Goal: Task Accomplishment & Management: Complete application form

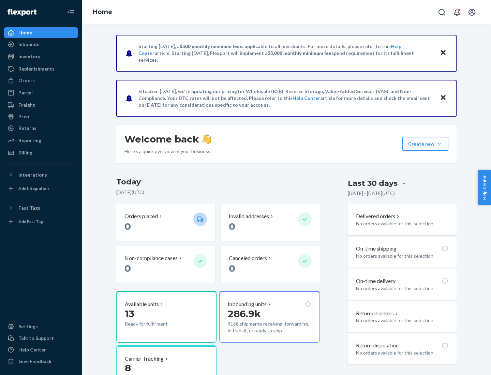
click at [439, 144] on button "Create new Create new inbound Create new order Create new product" at bounding box center [426, 144] width 46 height 14
click at [41, 44] on div "Inbounds" at bounding box center [41, 45] width 72 height 10
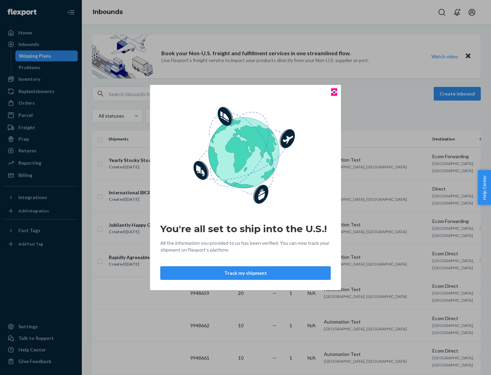
click at [334, 92] on icon "Close" at bounding box center [334, 92] width 3 height 3
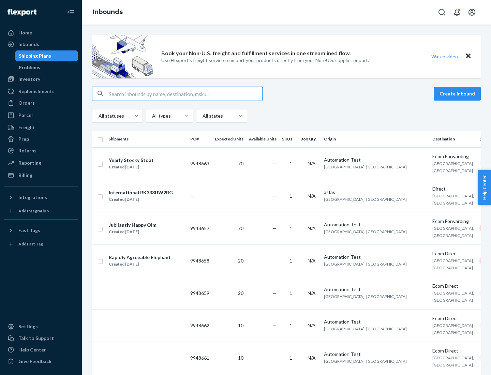
click at [459, 94] on button "Create inbound" at bounding box center [457, 94] width 47 height 14
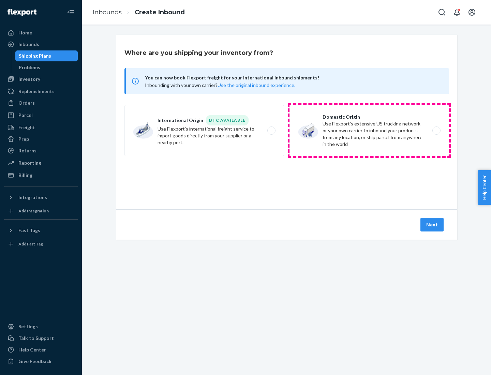
click at [369, 131] on label "Domestic Origin Use Flexport’s extensive US trucking network or your own carrie…" at bounding box center [370, 130] width 160 height 51
click at [436, 131] on input "Domestic Origin Use Flexport’s extensive US trucking network or your own carrie…" at bounding box center [438, 131] width 4 height 4
radio input "true"
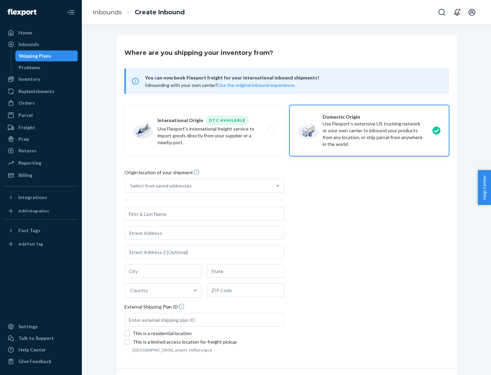
click at [198, 186] on div "Select from saved addresses" at bounding box center [198, 186] width 147 height 14
click at [131, 186] on input "Select from saved addresses" at bounding box center [130, 186] width 1 height 7
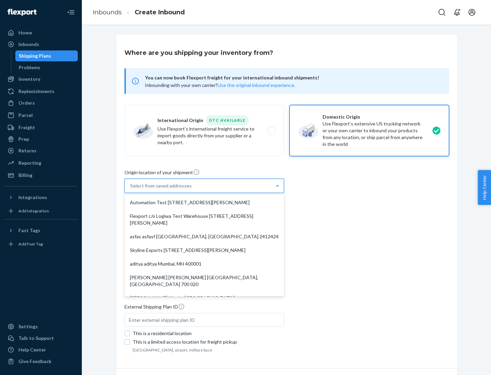
scroll to position [3, 0]
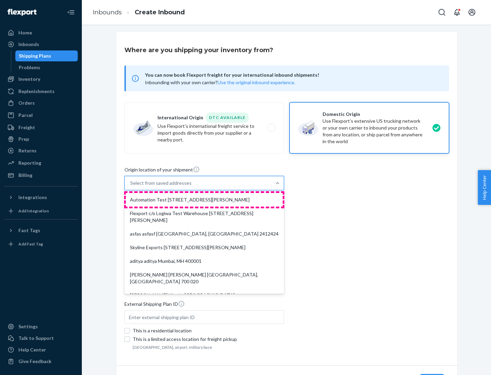
click at [204, 200] on div "Automation Test [STREET_ADDRESS][PERSON_NAME]" at bounding box center [204, 200] width 157 height 14
click at [131, 187] on input "option Automation Test [STREET_ADDRESS][PERSON_NAME]. 9 results available. Use …" at bounding box center [130, 183] width 1 height 7
type input "Automation Test"
type input "[STREET_ADDRESS][PERSON_NAME]"
type input "9th Floor"
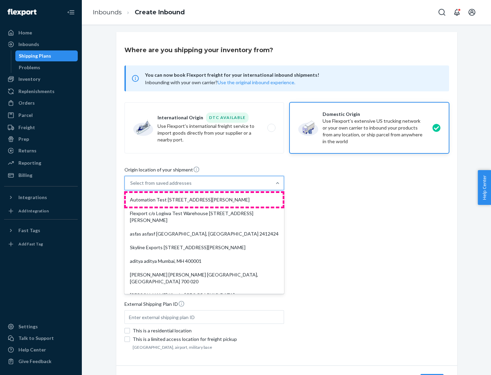
type input "[GEOGRAPHIC_DATA]"
type input "CA"
type input "94104"
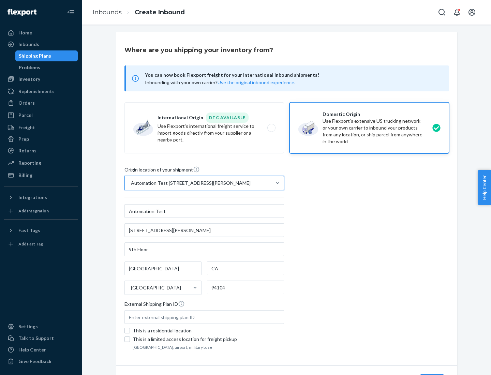
scroll to position [40, 0]
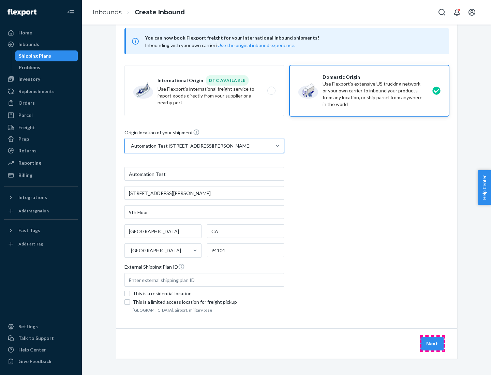
click at [433, 344] on button "Next" at bounding box center [432, 344] width 23 height 14
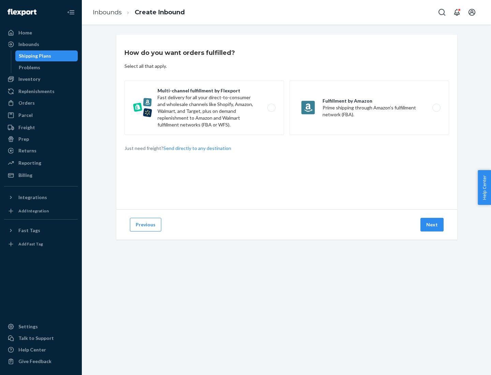
click at [204, 108] on label "Multi-channel fulfillment by Flexport Fast delivery for all your direct-to-cons…" at bounding box center [205, 108] width 160 height 55
click at [271, 108] on input "Multi-channel fulfillment by Flexport Fast delivery for all your direct-to-cons…" at bounding box center [273, 108] width 4 height 4
radio input "true"
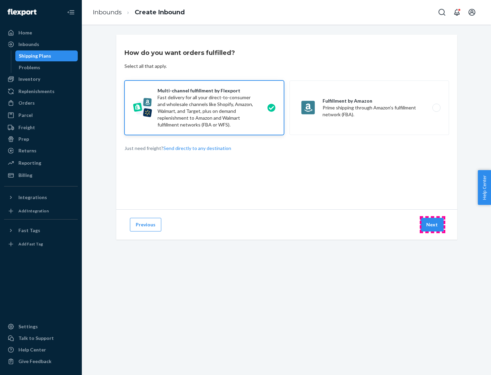
click at [433, 225] on button "Next" at bounding box center [432, 225] width 23 height 14
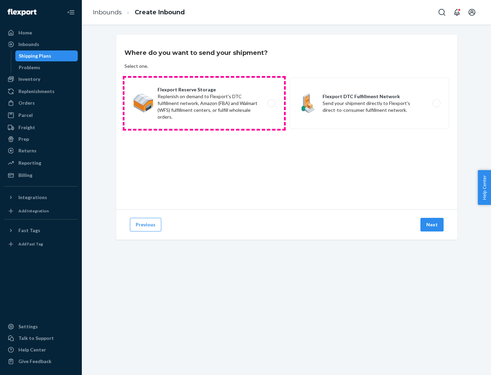
click at [204, 103] on label "Flexport Reserve Storage Replenish on demand to Flexport's DTC fulfillment netw…" at bounding box center [205, 103] width 160 height 51
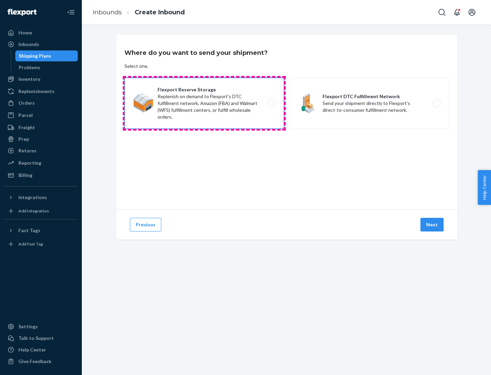
click at [271, 103] on input "Flexport Reserve Storage Replenish on demand to Flexport's DTC fulfillment netw…" at bounding box center [273, 103] width 4 height 4
radio input "true"
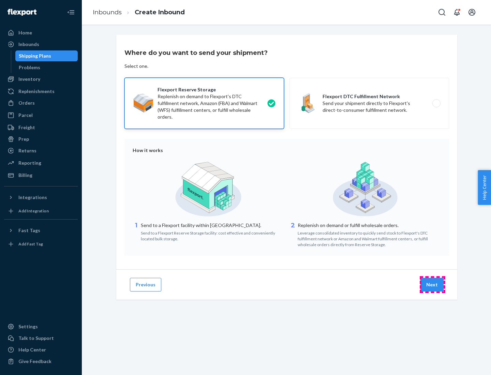
click at [433, 285] on button "Next" at bounding box center [432, 285] width 23 height 14
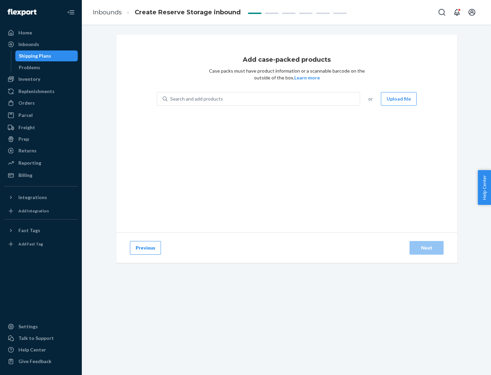
click at [264, 99] on div "Search and add products" at bounding box center [264, 99] width 192 height 12
click at [171, 99] on input "Search and add products" at bounding box center [170, 99] width 1 height 7
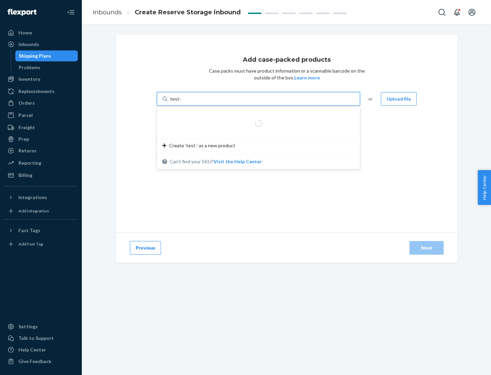
type input "test-syn"
click at [256, 115] on div "test - syn - test" at bounding box center [255, 115] width 187 height 7
click at [188, 102] on input "test-syn" at bounding box center [179, 99] width 18 height 7
type input "1"
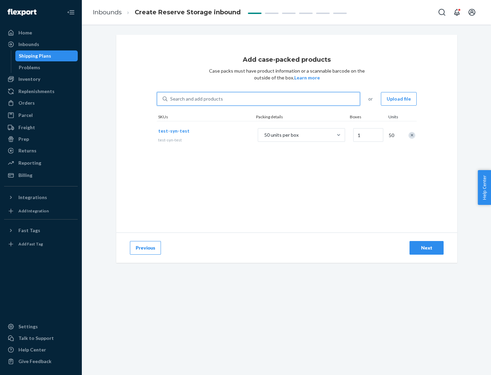
click at [427, 248] on div "Next" at bounding box center [427, 248] width 23 height 7
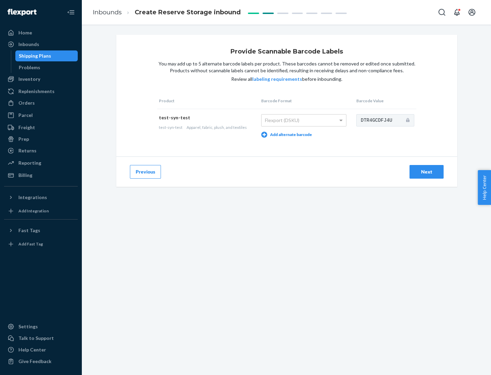
click at [427, 172] on div "Next" at bounding box center [427, 172] width 23 height 7
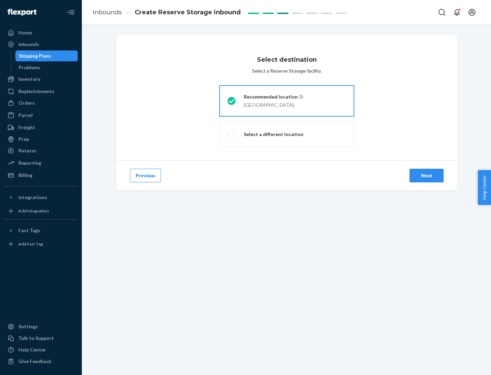
click at [427, 176] on div "Next" at bounding box center [427, 175] width 23 height 7
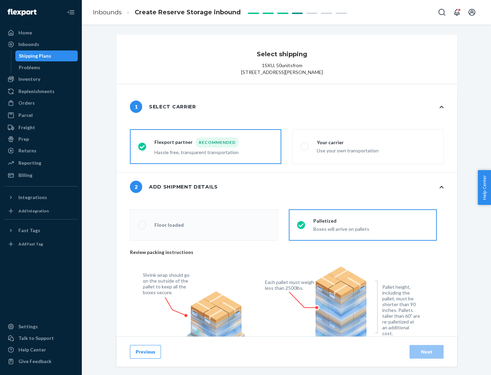
radio input "false"
type input "1"
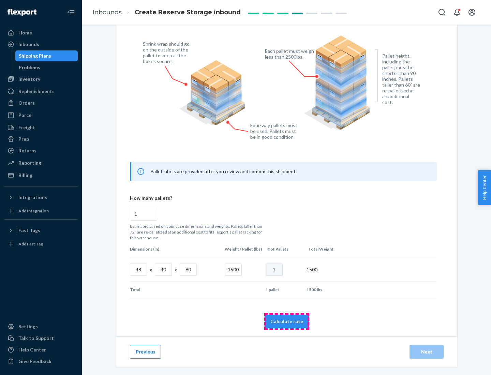
click at [287, 321] on button "Calculate rate" at bounding box center [287, 322] width 44 height 14
radio input "false"
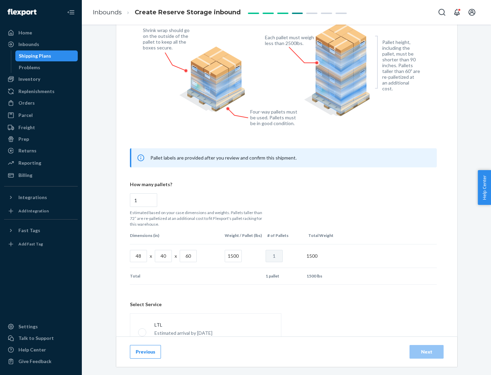
scroll to position [302, 0]
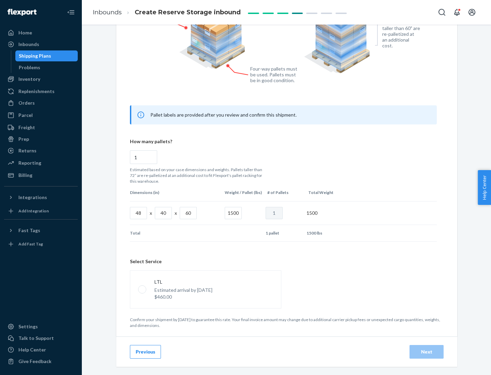
click at [205, 289] on p "Estimated arrival by [DATE]" at bounding box center [184, 290] width 58 height 7
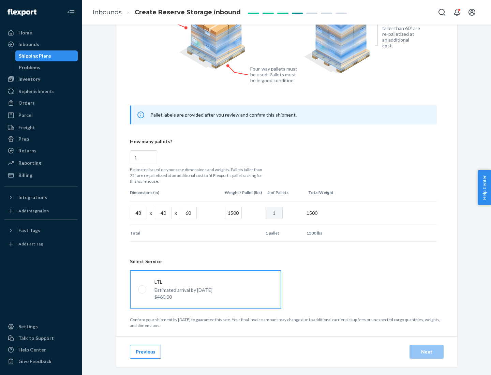
click at [143, 289] on input "LTL Estimated arrival by [DATE] $460.00" at bounding box center [140, 289] width 4 height 4
radio input "true"
radio input "false"
click at [427, 352] on div "Next" at bounding box center [427, 352] width 23 height 7
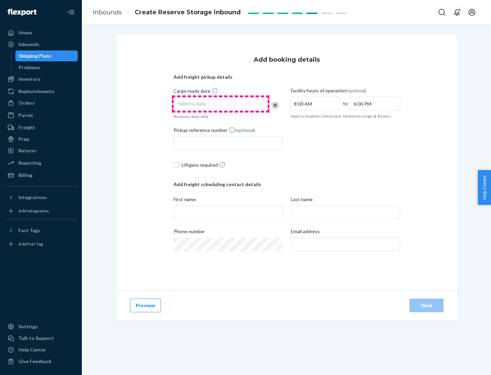
click at [221, 104] on div "Select a date" at bounding box center [221, 104] width 94 height 14
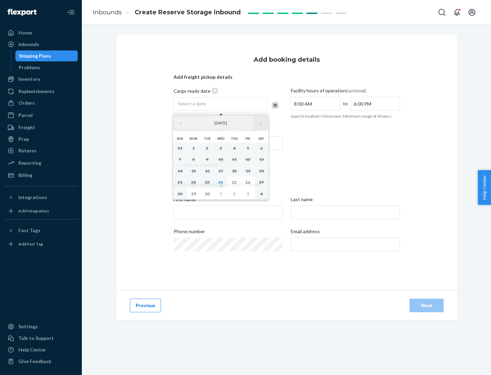
click at [261, 123] on button "›" at bounding box center [260, 123] width 15 height 15
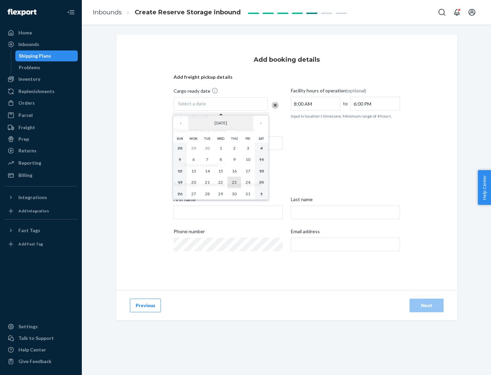
click at [234, 182] on abbr "23" at bounding box center [234, 182] width 5 height 5
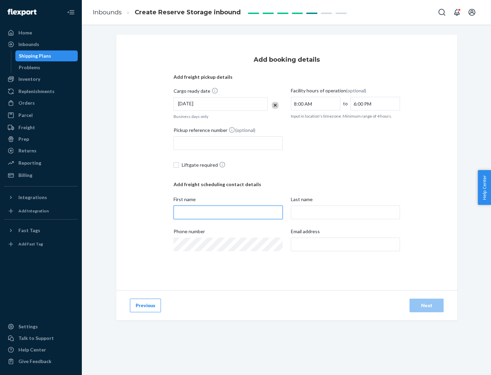
click at [228, 213] on input "First name" at bounding box center [228, 213] width 109 height 14
type input "[PERSON_NAME]"
click at [346, 213] on input "Last name" at bounding box center [345, 213] width 109 height 14
type input "Doe"
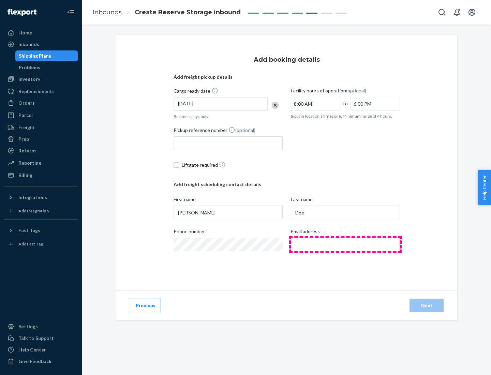
click at [346, 245] on input "Email address" at bounding box center [345, 245] width 109 height 14
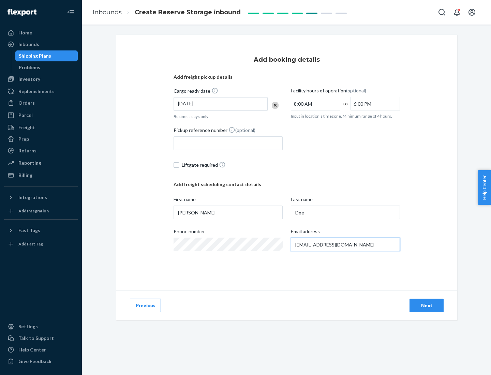
type input "[EMAIL_ADDRESS][DOMAIN_NAME]"
click at [427, 306] on div "Next" at bounding box center [427, 305] width 23 height 7
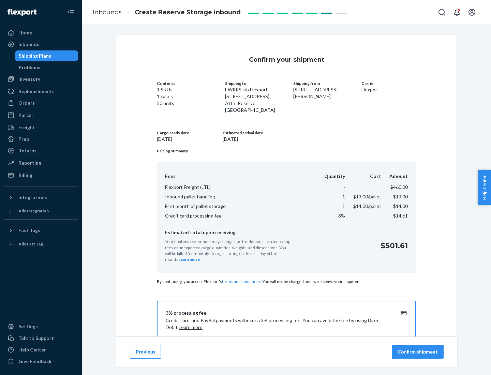
scroll to position [98, 0]
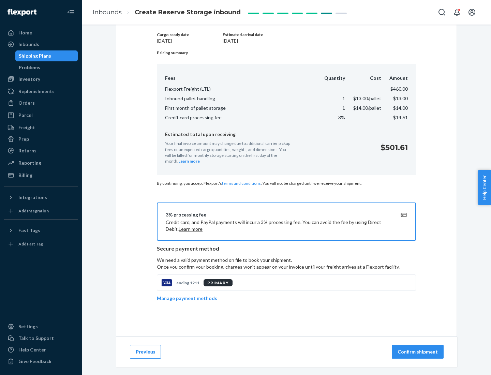
click at [419, 352] on p "Confirm shipment" at bounding box center [418, 352] width 40 height 7
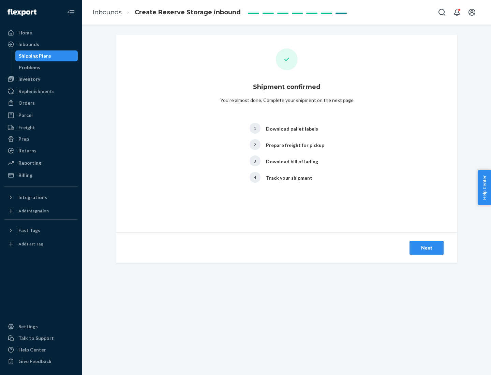
click at [427, 248] on div "Next" at bounding box center [427, 248] width 23 height 7
